Goal: Transaction & Acquisition: Book appointment/travel/reservation

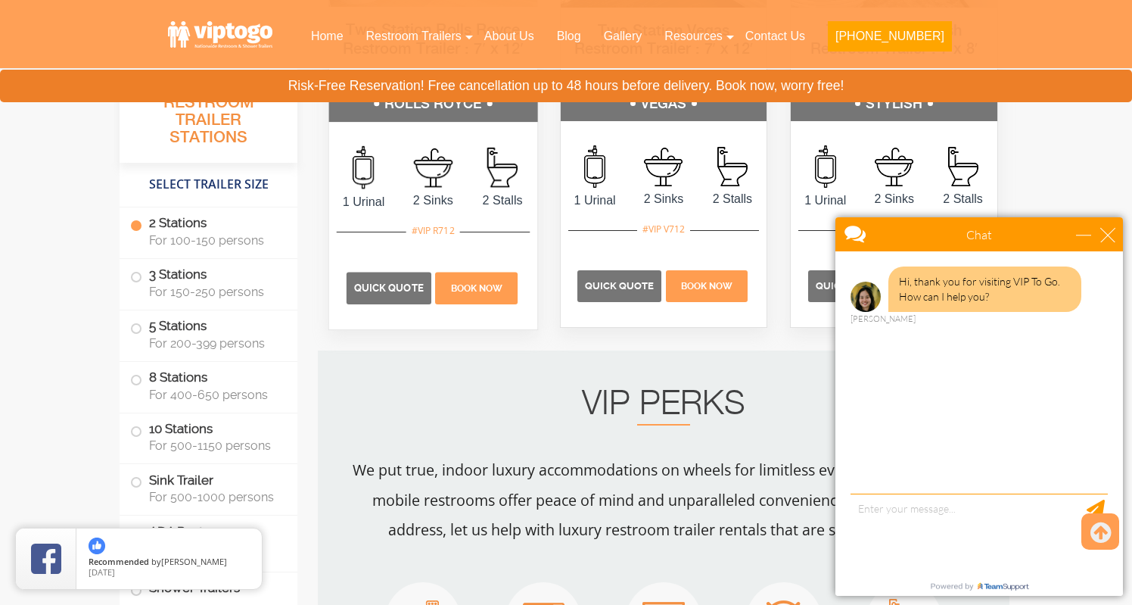
scroll to position [1003, 0]
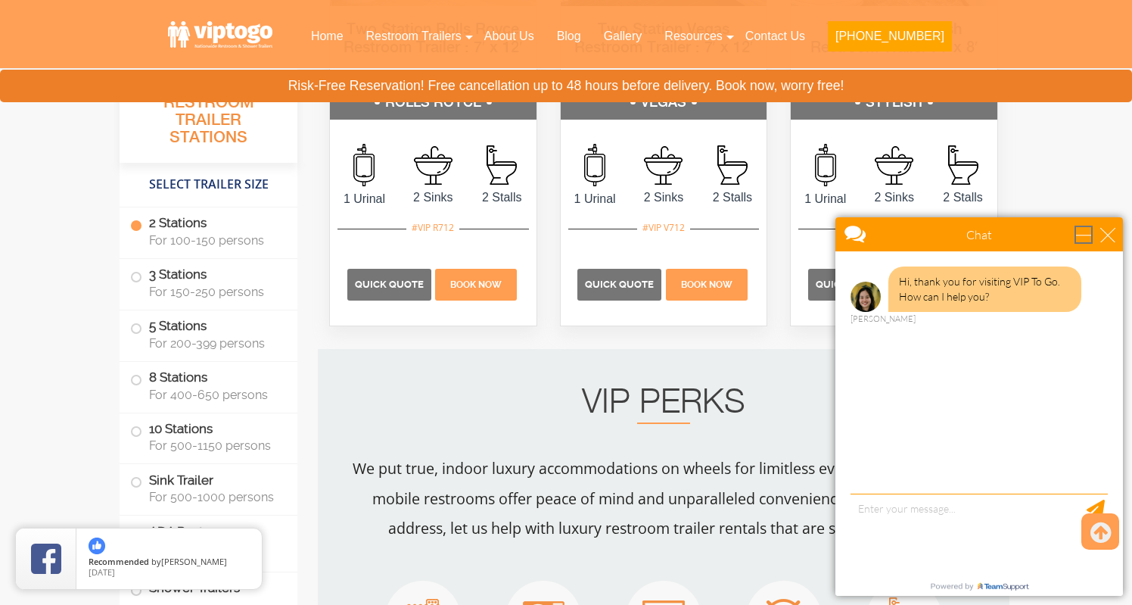
click at [1077, 238] on div "minimize" at bounding box center [1083, 234] width 15 height 15
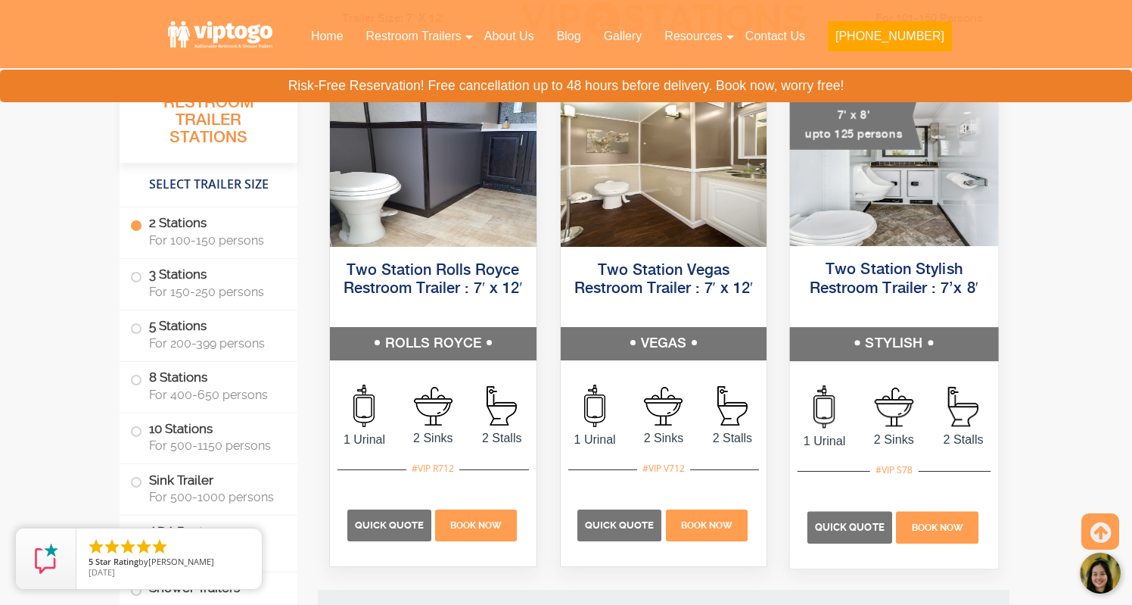
scroll to position [780, 0]
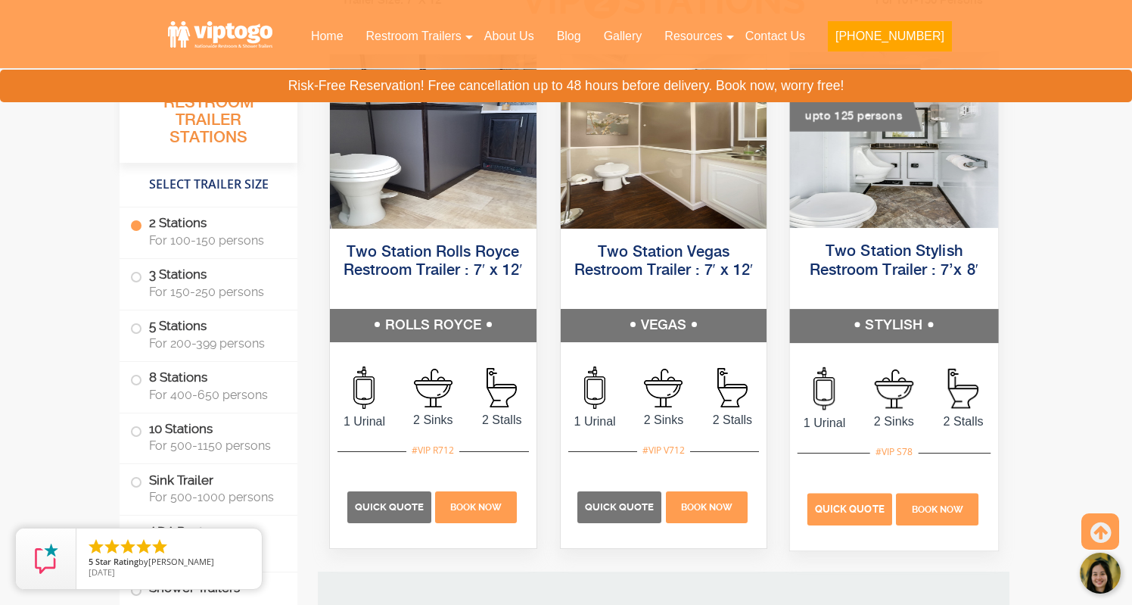
click at [851, 518] on p "Quick Quote" at bounding box center [850, 509] width 85 height 32
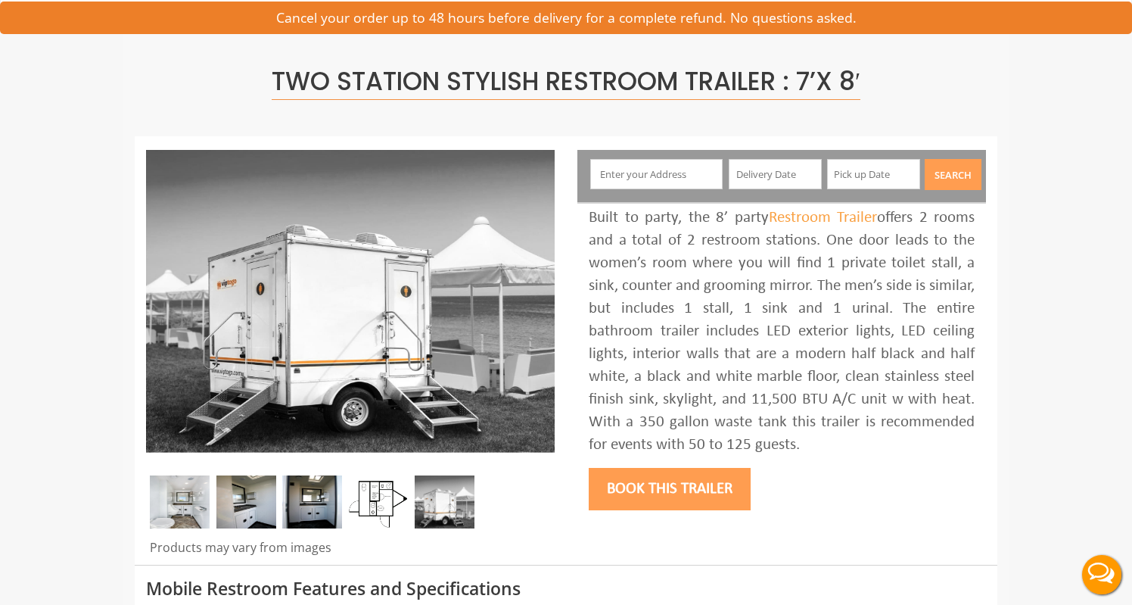
scroll to position [74, 0]
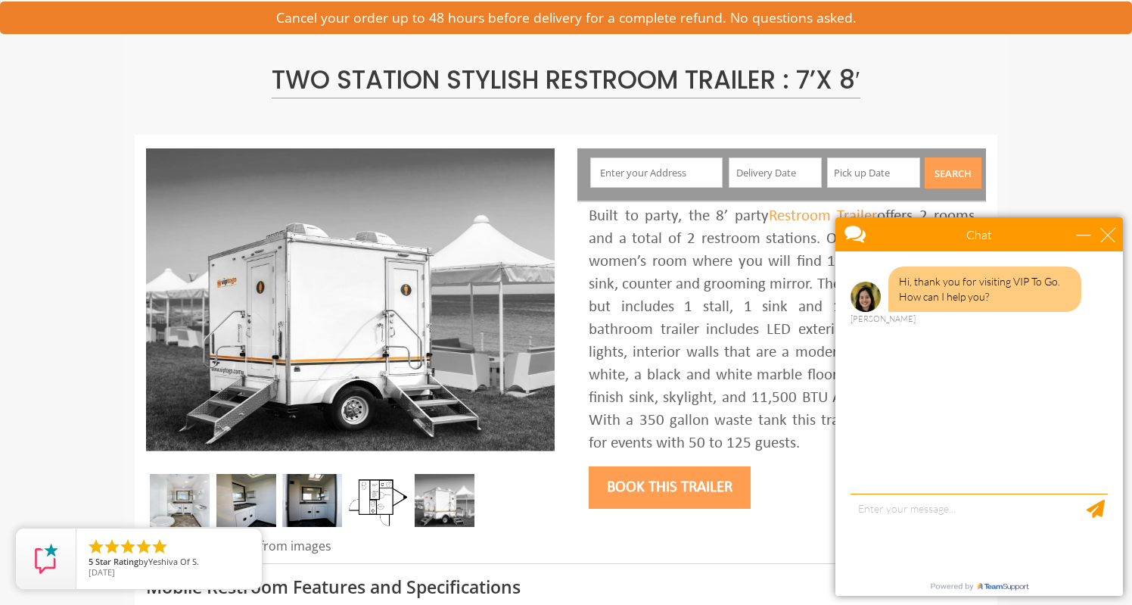
click at [683, 172] on input "text" at bounding box center [656, 172] width 133 height 30
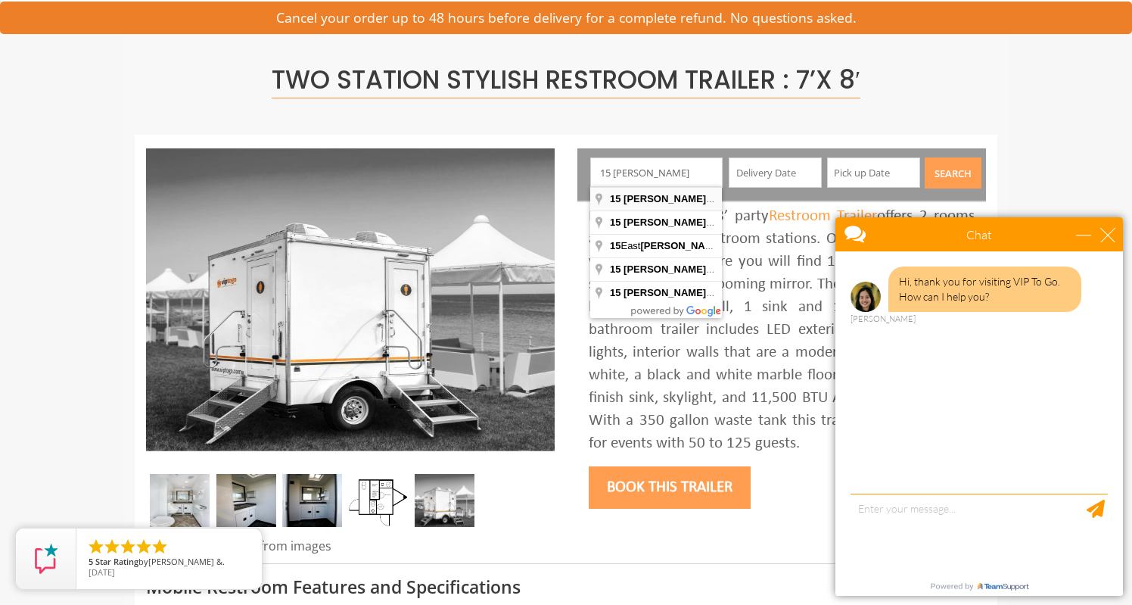
type input "[STREET_ADDRESS][PERSON_NAME]"
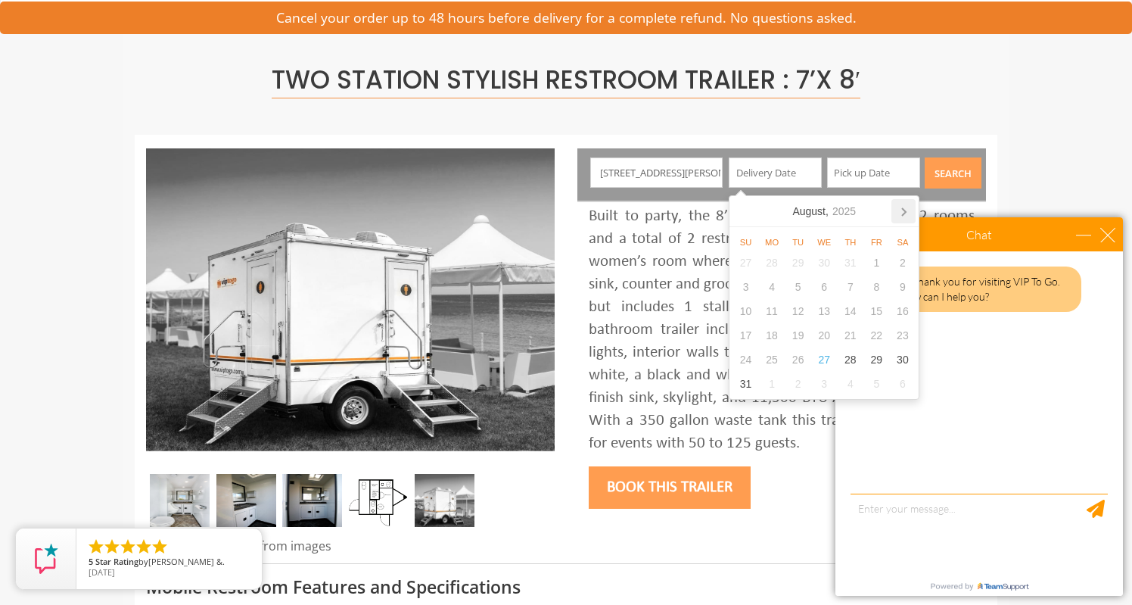
click at [904, 214] on icon at bounding box center [904, 212] width 4 height 8
click at [904, 218] on icon at bounding box center [904, 211] width 24 height 24
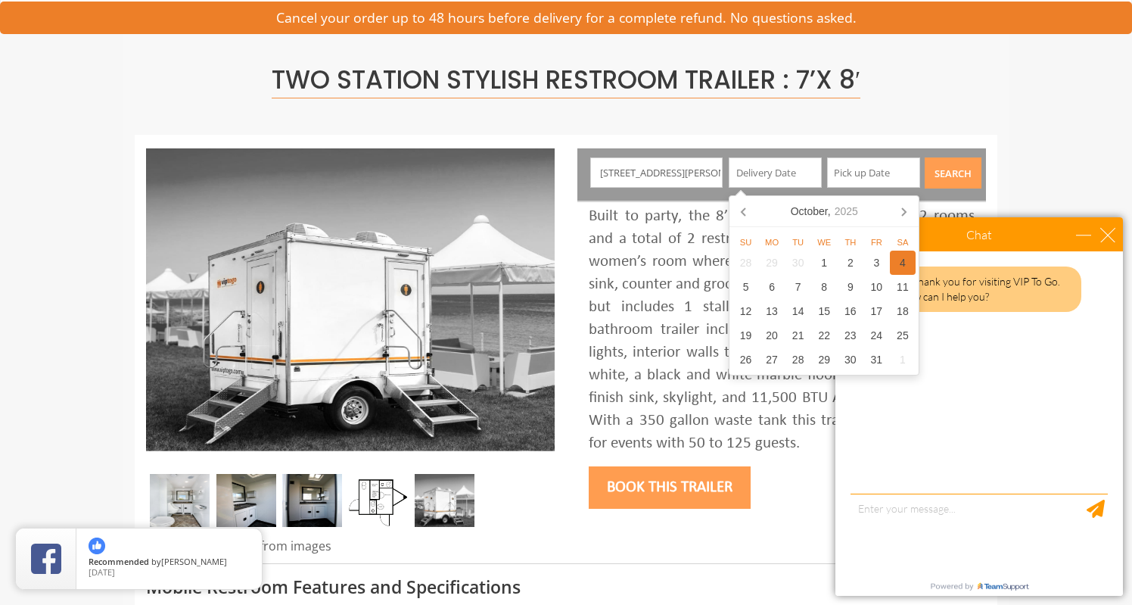
click at [902, 256] on div "4" at bounding box center [903, 263] width 26 height 24
type input "[DATE]"
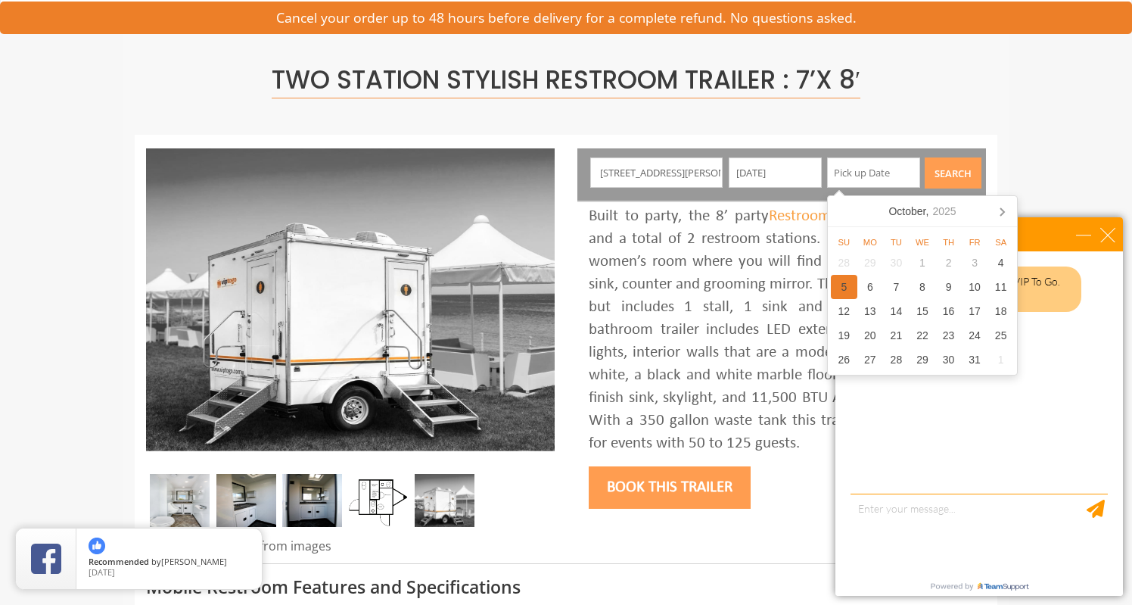
click at [841, 283] on div "5" at bounding box center [844, 287] width 26 height 24
type input "[DATE]"
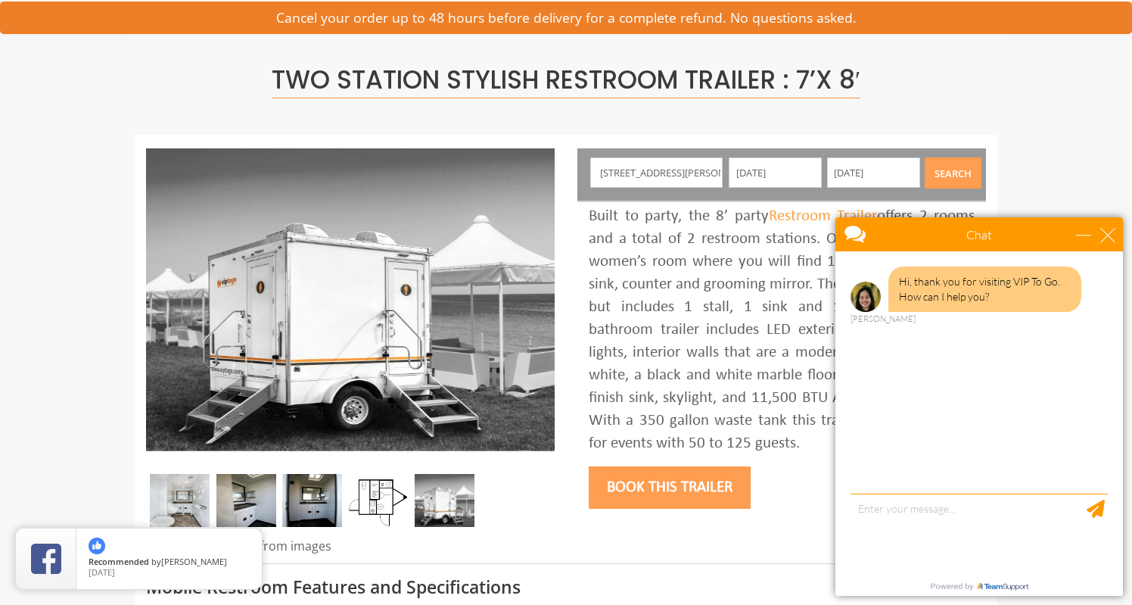
click at [951, 175] on button "Search" at bounding box center [953, 172] width 57 height 31
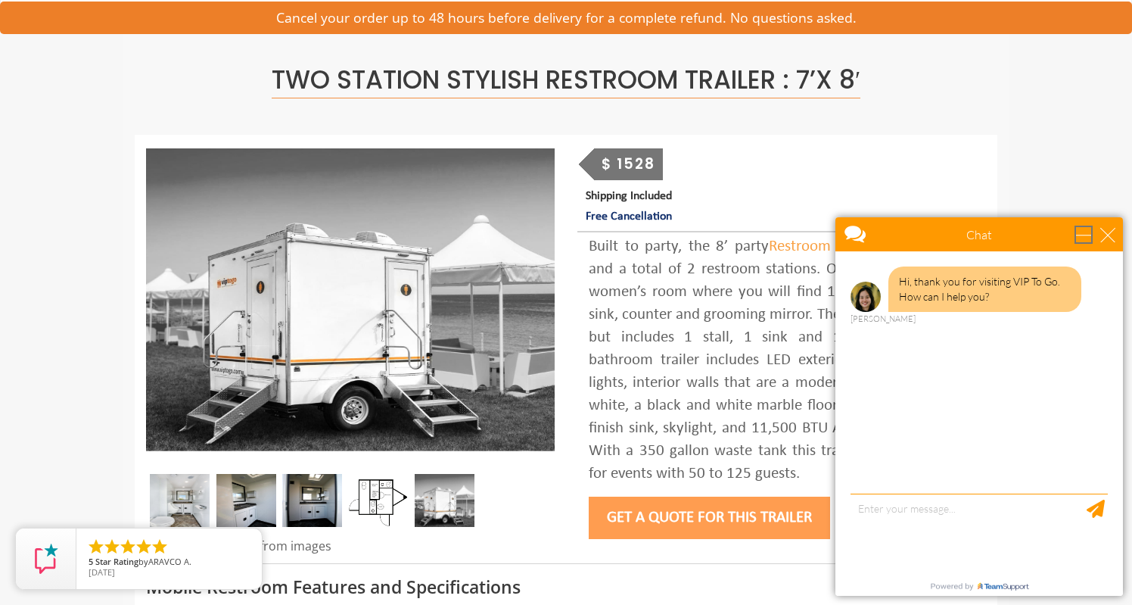
click at [1082, 239] on div "minimize" at bounding box center [1083, 234] width 15 height 15
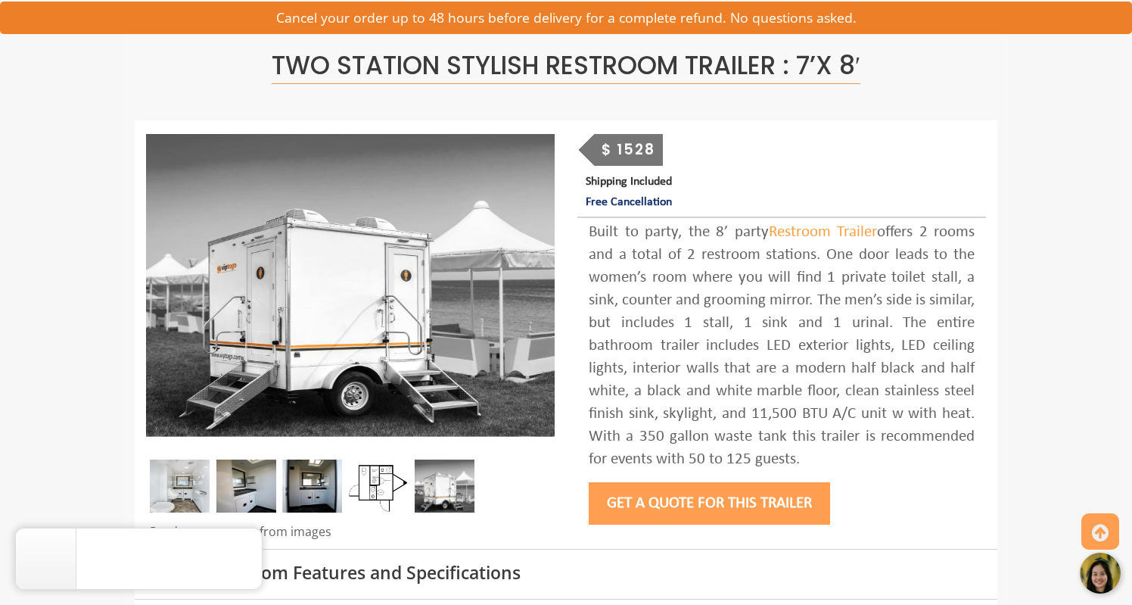
scroll to position [89, 0]
click at [721, 518] on button "Get a Quote for this Trailer" at bounding box center [709, 503] width 241 height 42
click at [718, 497] on button "Get a Quote for this Trailer" at bounding box center [709, 503] width 241 height 42
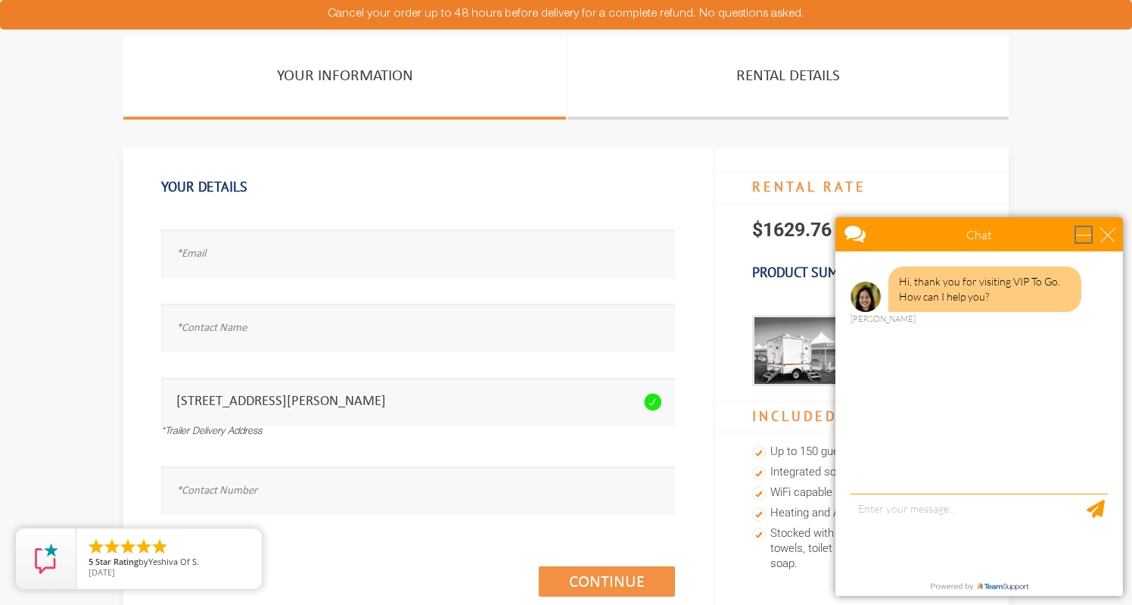
click at [1084, 241] on div "minimize" at bounding box center [1083, 234] width 15 height 15
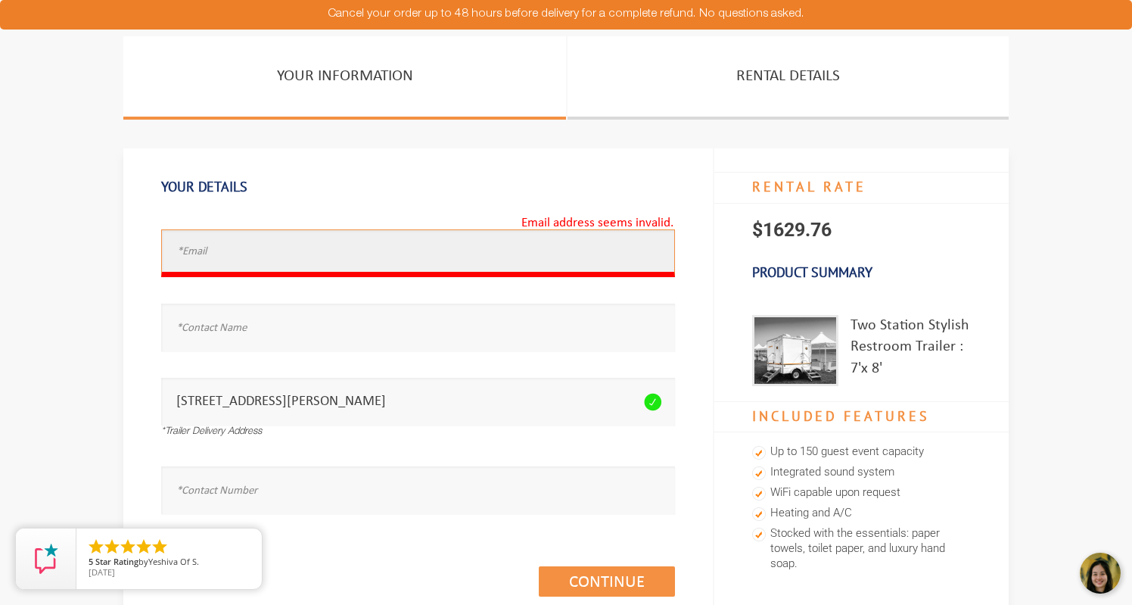
click at [505, 251] on input "text" at bounding box center [418, 253] width 514 height 48
type input "amy_zajac@hotmail.com"
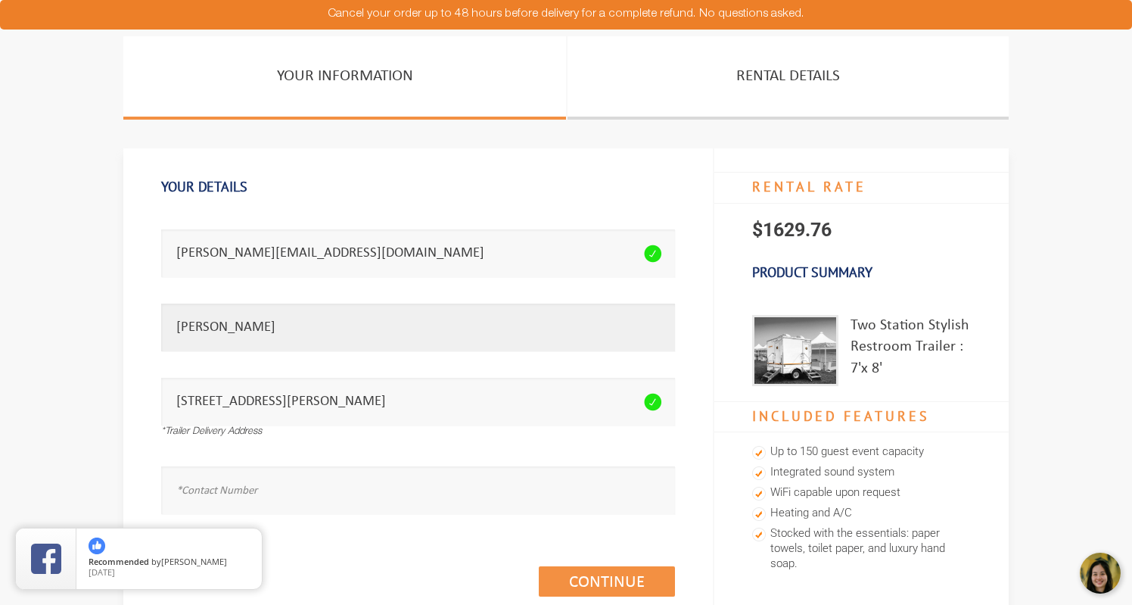
type input "Amy Zajac"
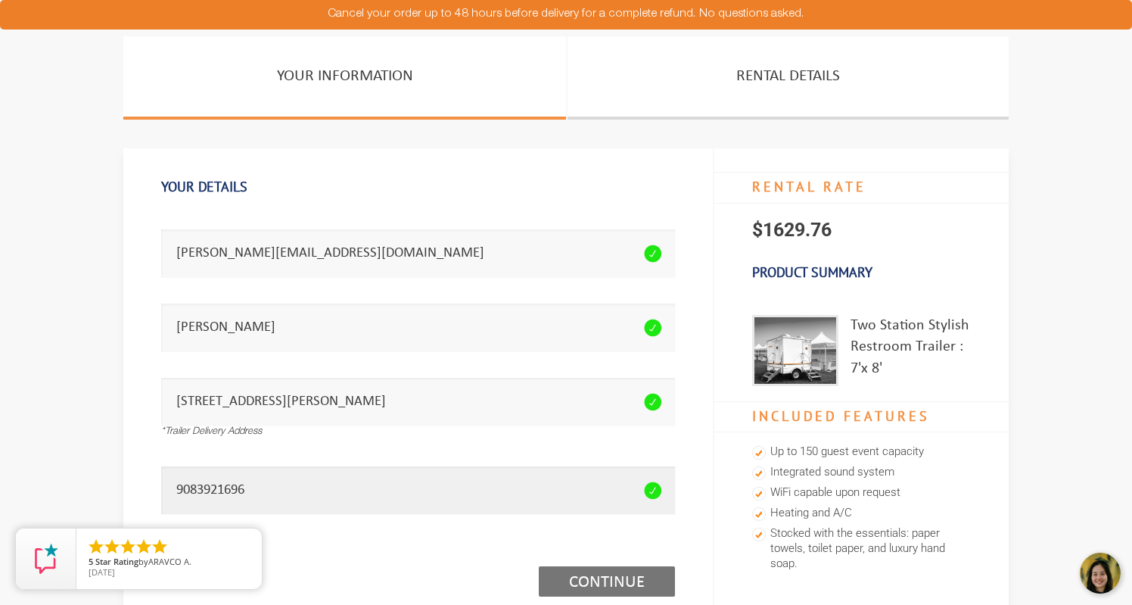
type input "9083921696"
click at [578, 582] on link "Continue (1/3)" at bounding box center [607, 581] width 136 height 30
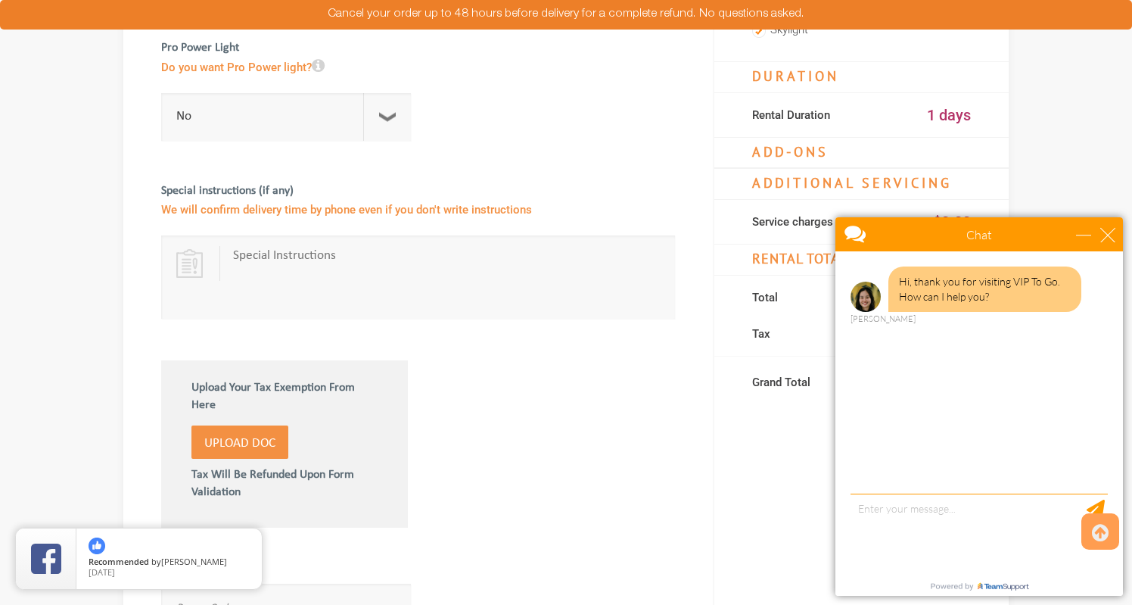
scroll to position [609, 0]
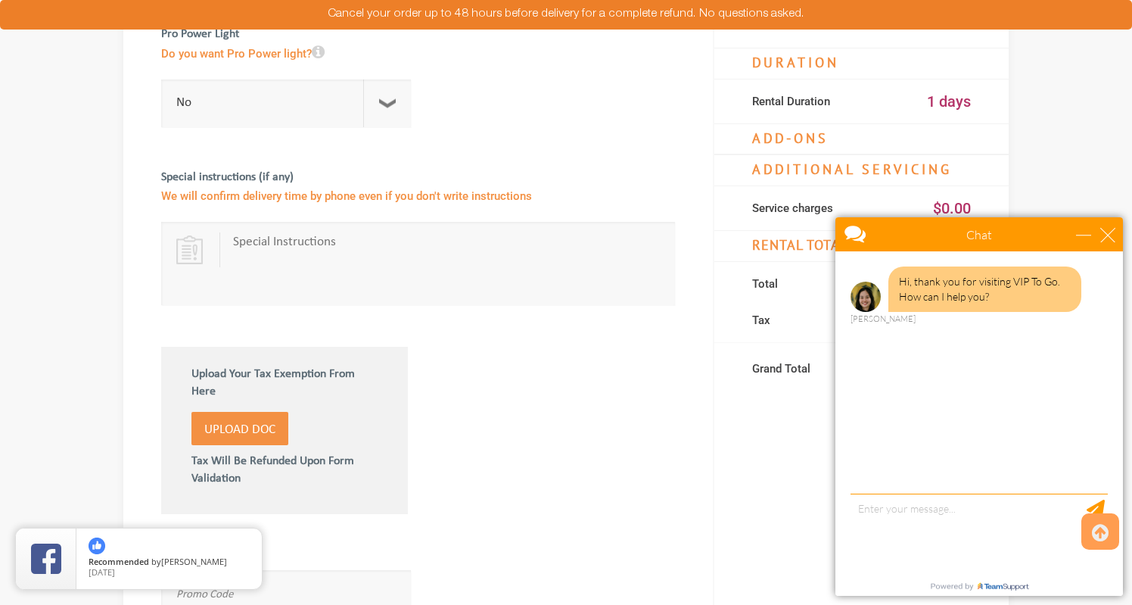
click at [257, 428] on span "Upload Doc" at bounding box center [239, 429] width 71 height 13
click at [0, 0] on input "Upload Doc" at bounding box center [0, 0] width 0 height 0
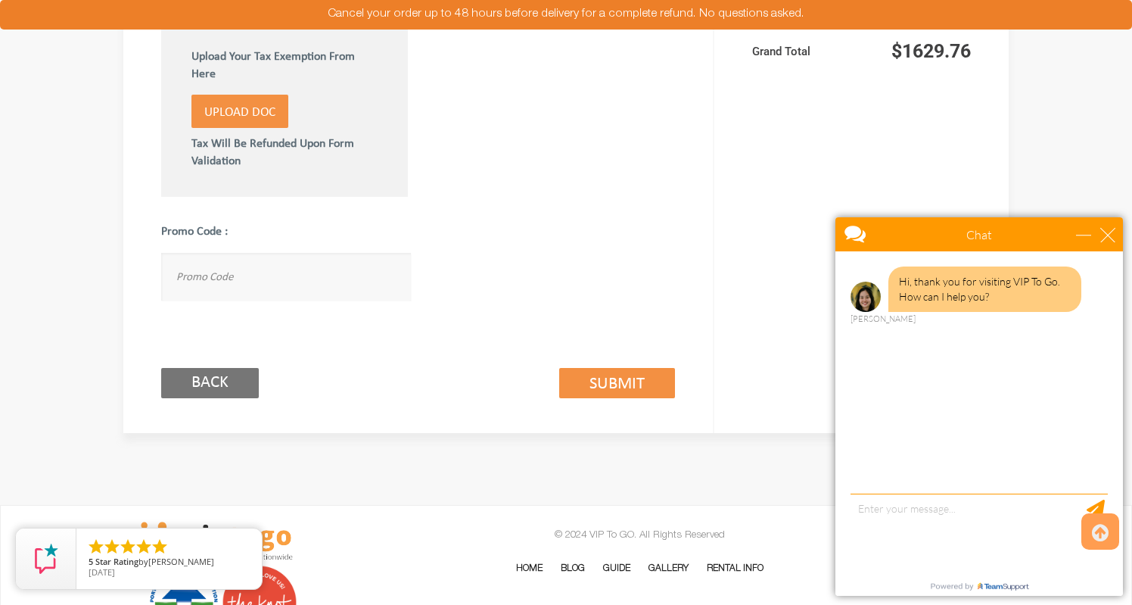
scroll to position [945, 0]
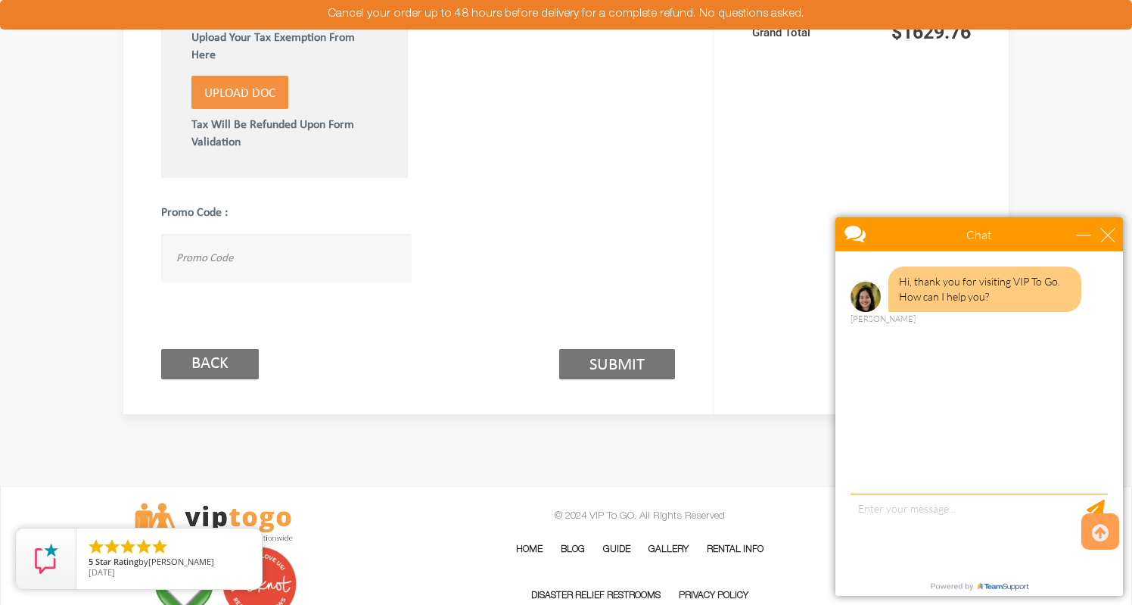
click at [596, 356] on link "Submit (2/3)" at bounding box center [617, 364] width 116 height 30
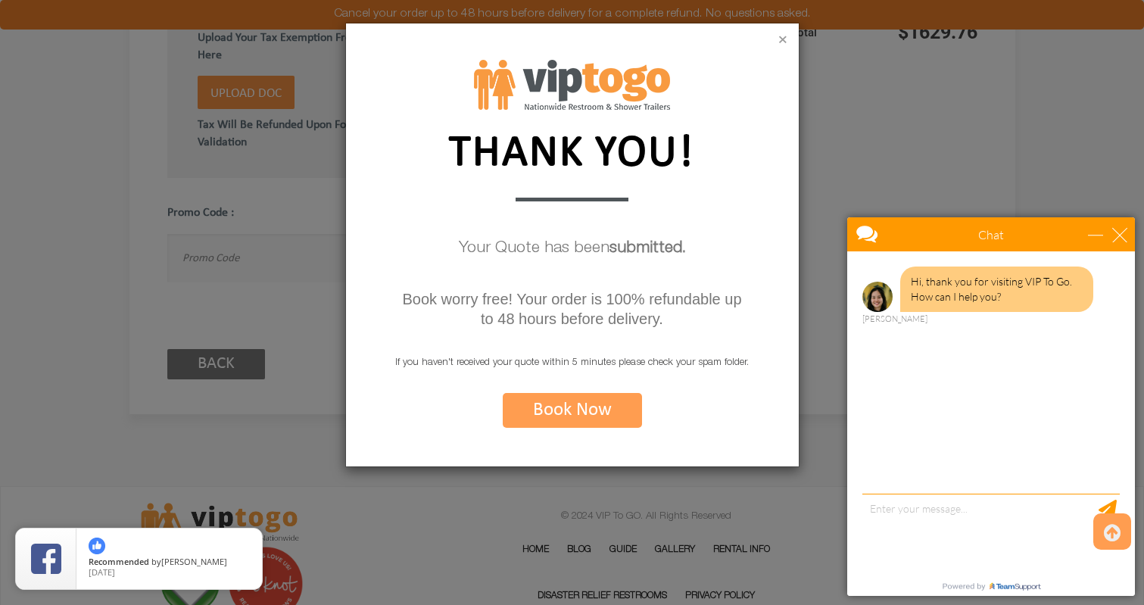
click at [783, 39] on button "×" at bounding box center [782, 40] width 9 height 15
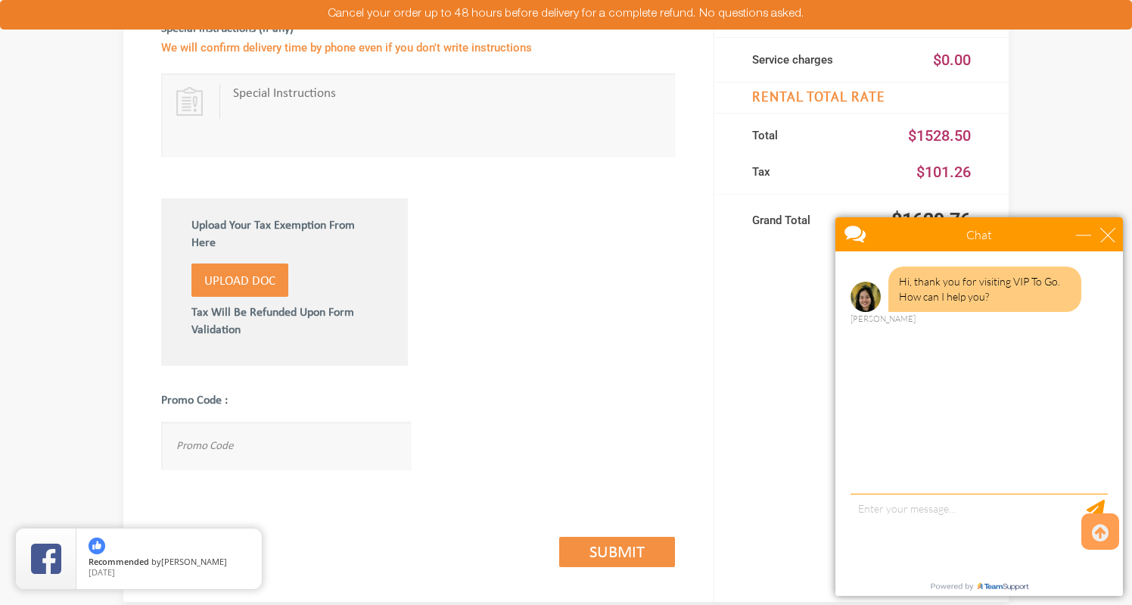
scroll to position [839, 0]
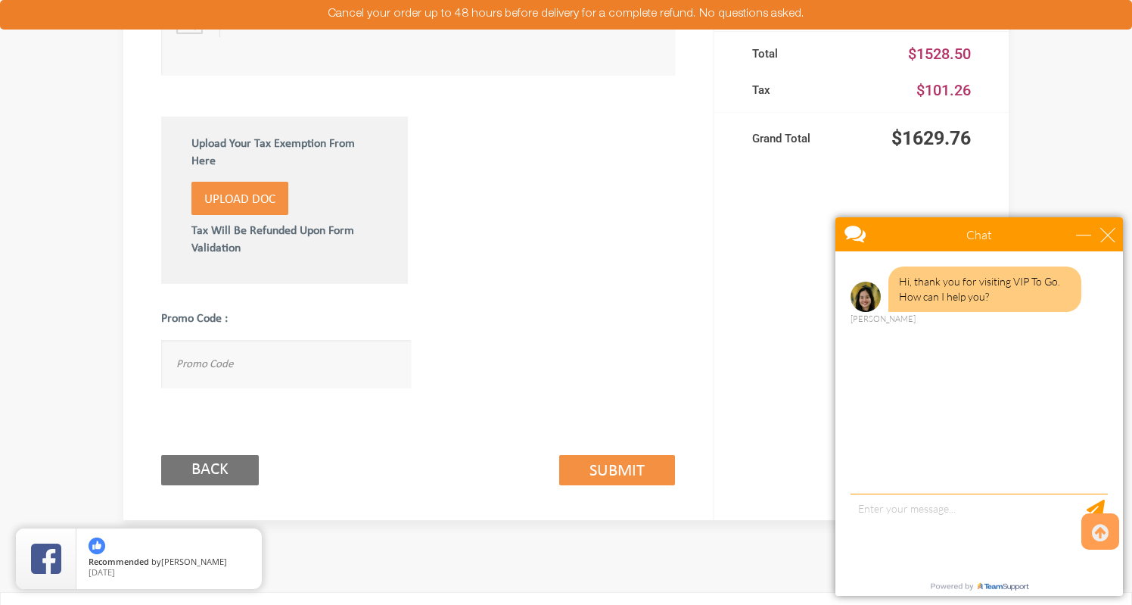
click at [1075, 238] on div "Chat" at bounding box center [980, 234] width 288 height 34
click at [1077, 234] on div "minimize" at bounding box center [1083, 234] width 15 height 15
